Goal: Use online tool/utility: Utilize a website feature to perform a specific function

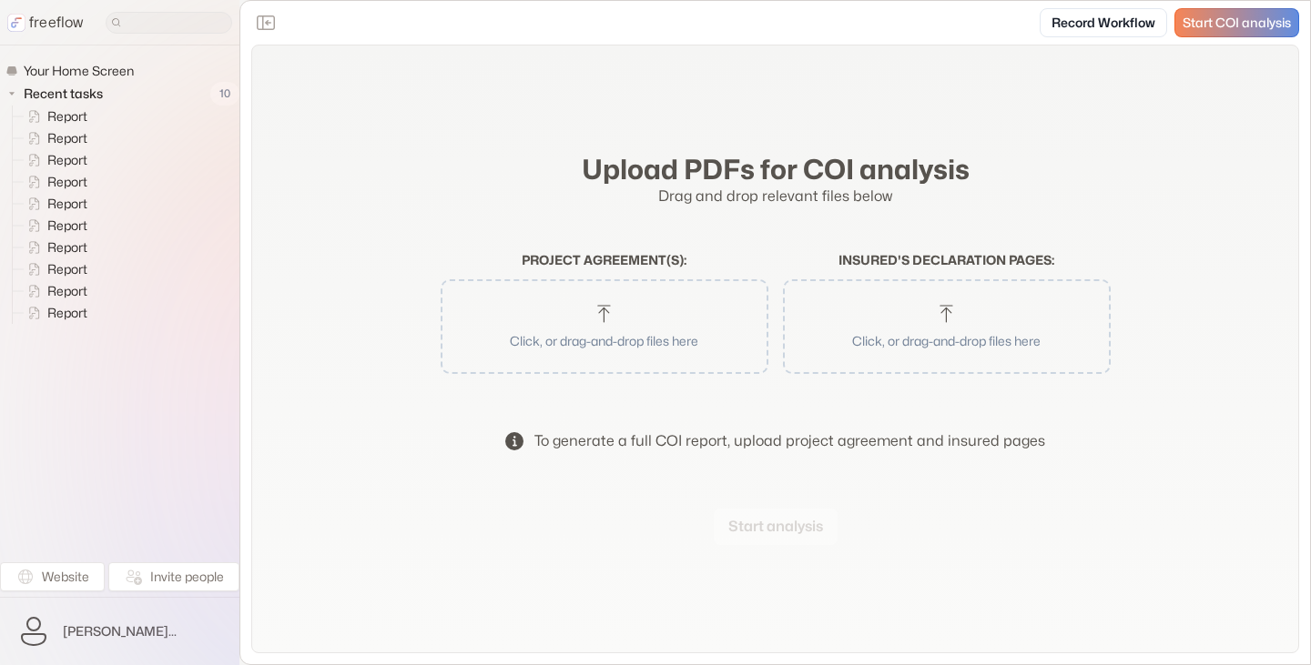
click at [595, 326] on button "Click, or drag-and-drop files here" at bounding box center [604, 327] width 309 height 76
click at [775, 534] on button "Start analysis" at bounding box center [776, 527] width 124 height 36
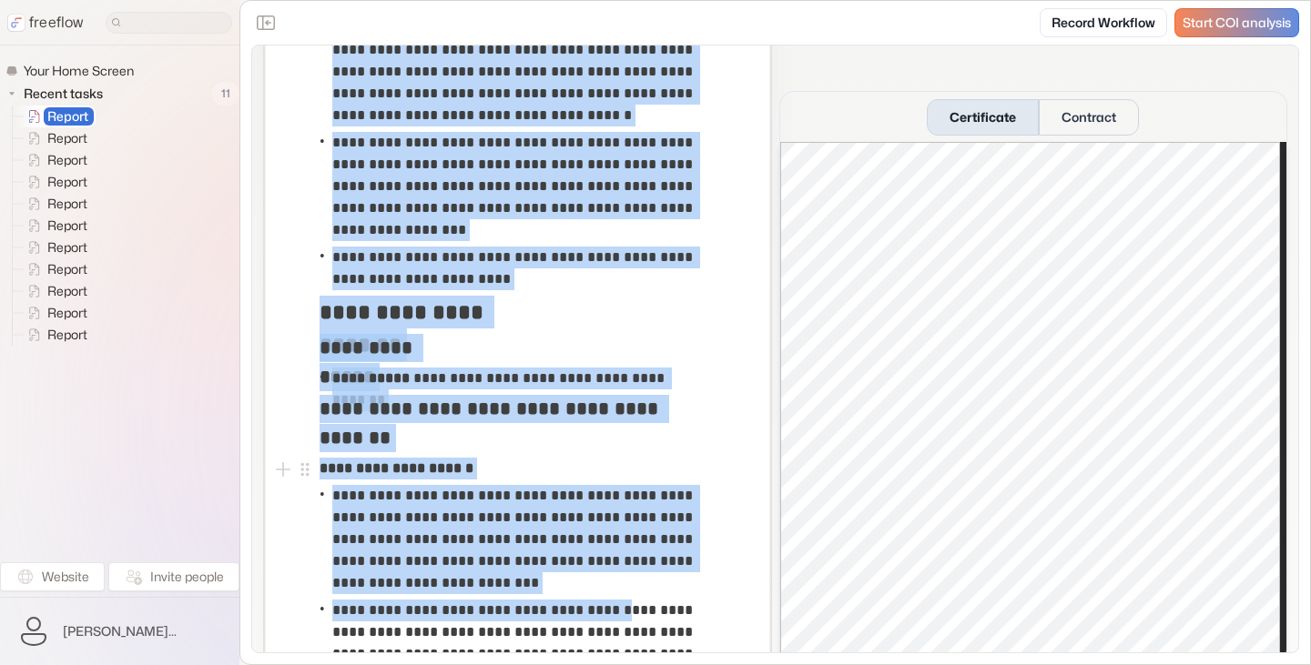
scroll to position [2963, 0]
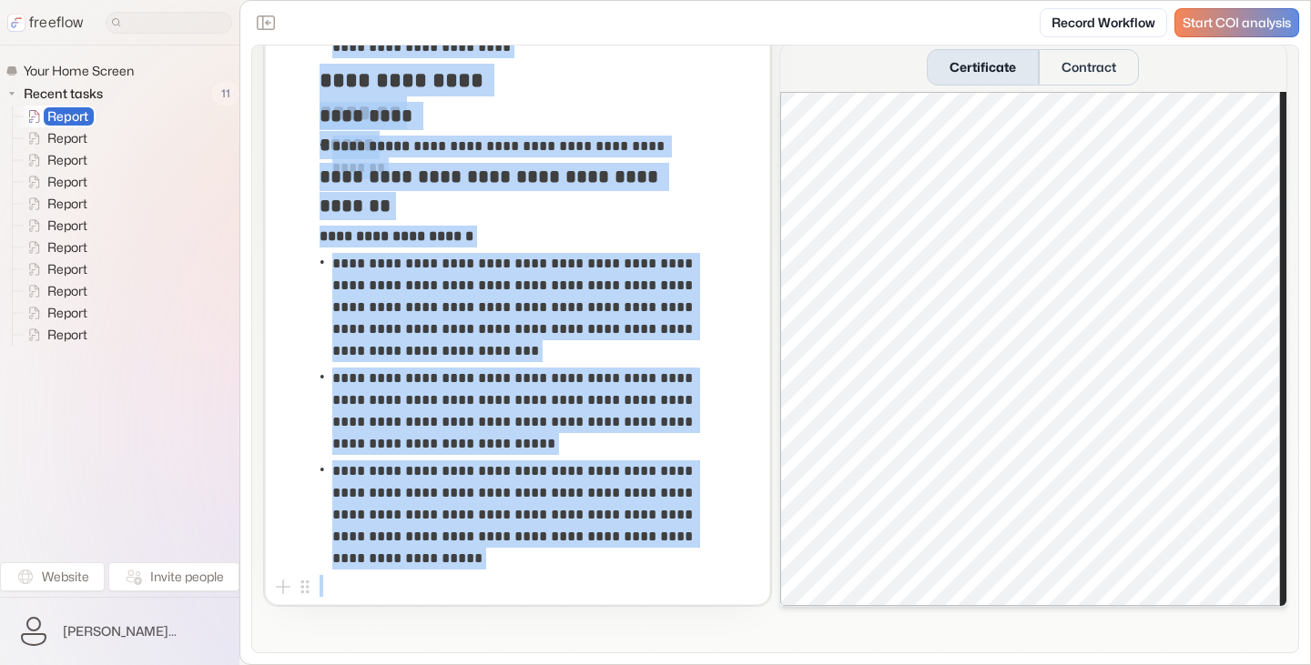
drag, startPoint x: 325, startPoint y: 197, endPoint x: 600, endPoint y: 593, distance: 482.0
copy div "**********"
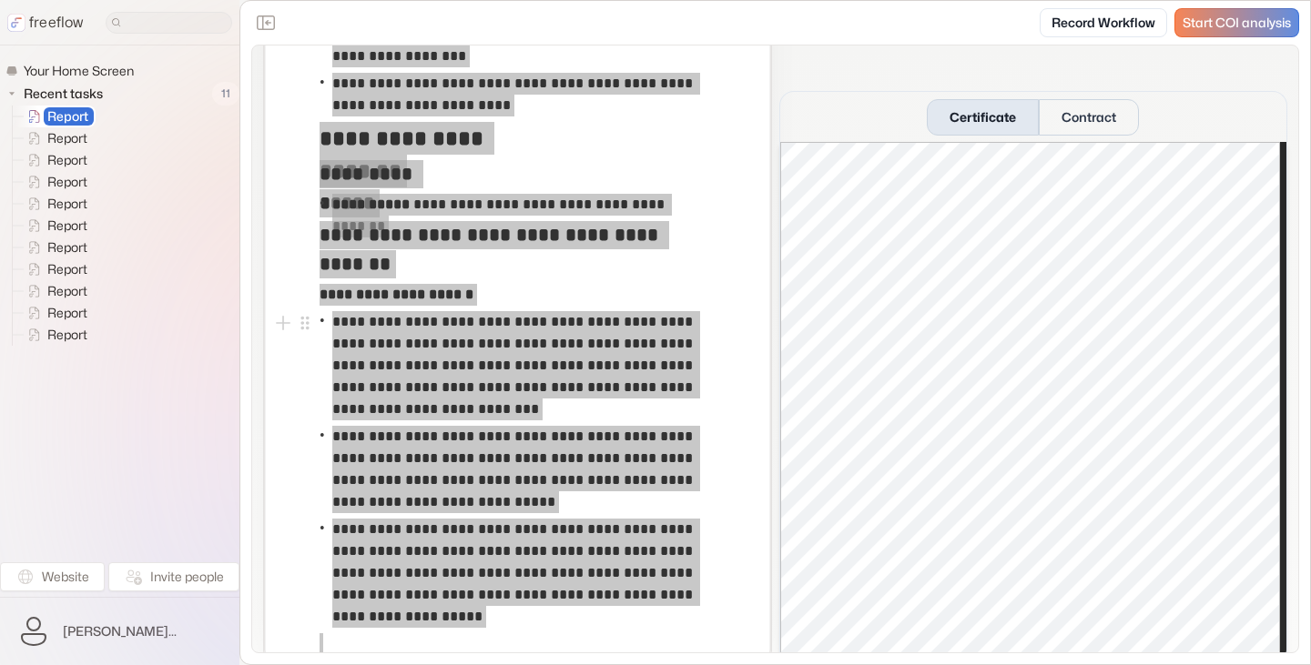
scroll to position [2872, 0]
